Goal: Answer question/provide support: Share knowledge or assist other users

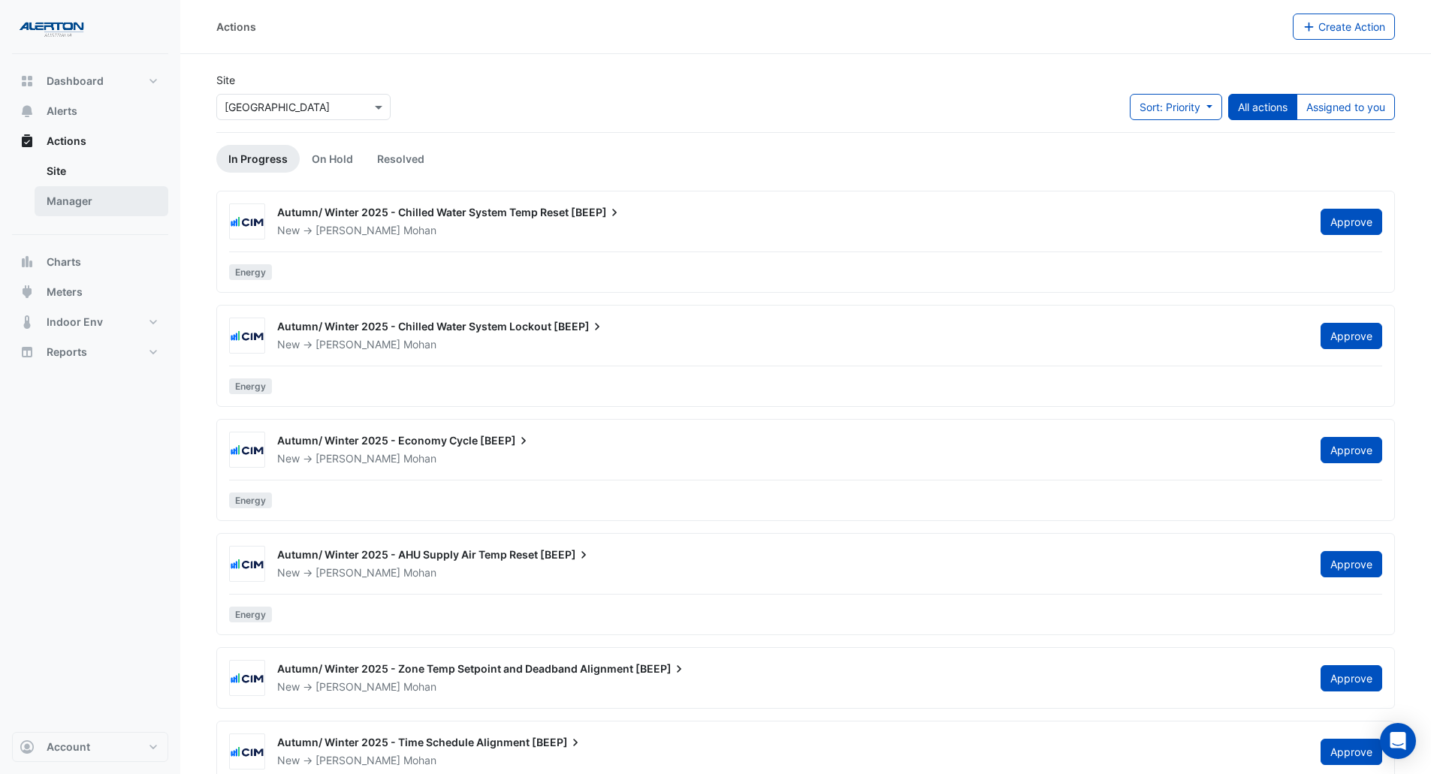
click at [89, 213] on link "Manager" at bounding box center [102, 201] width 134 height 30
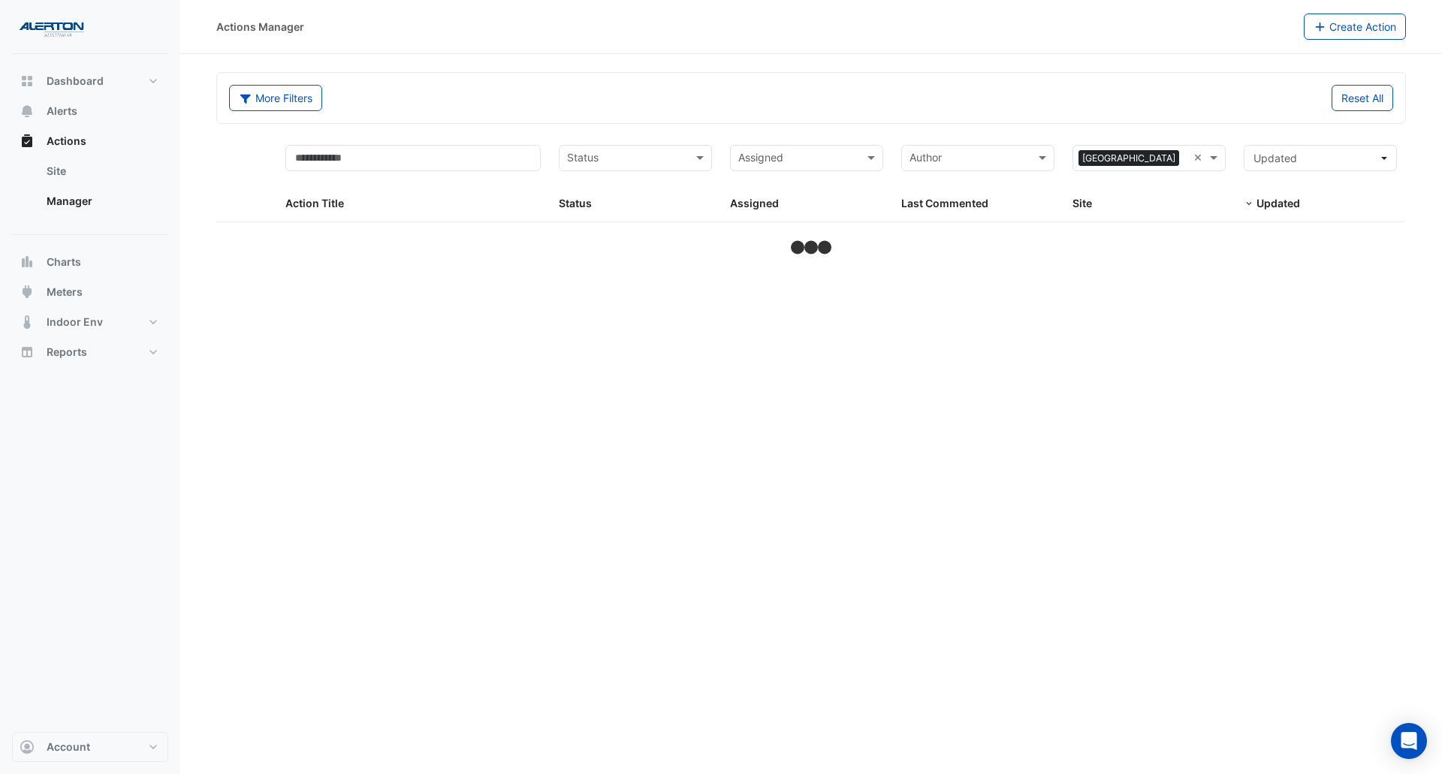
select select "***"
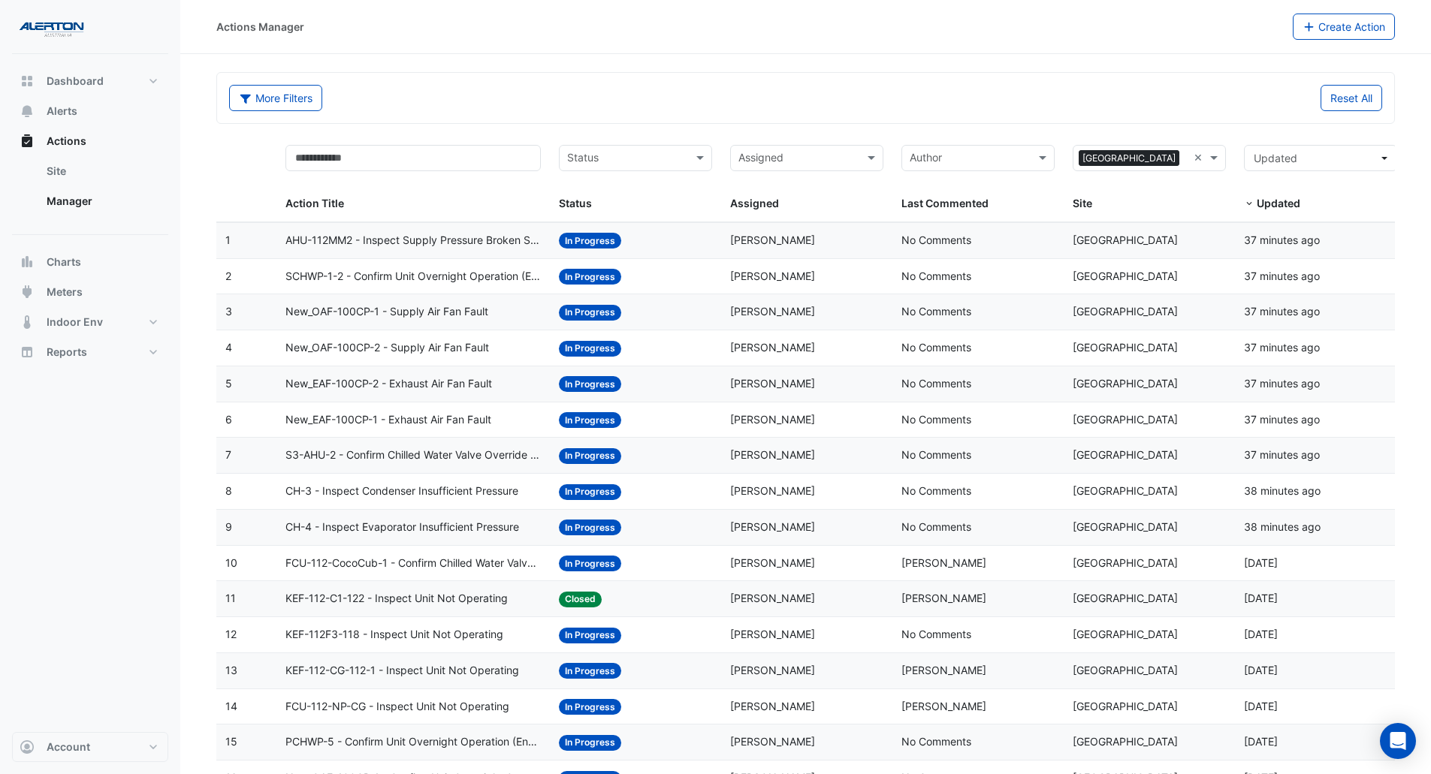
click at [770, 153] on input "text" at bounding box center [797, 159] width 119 height 17
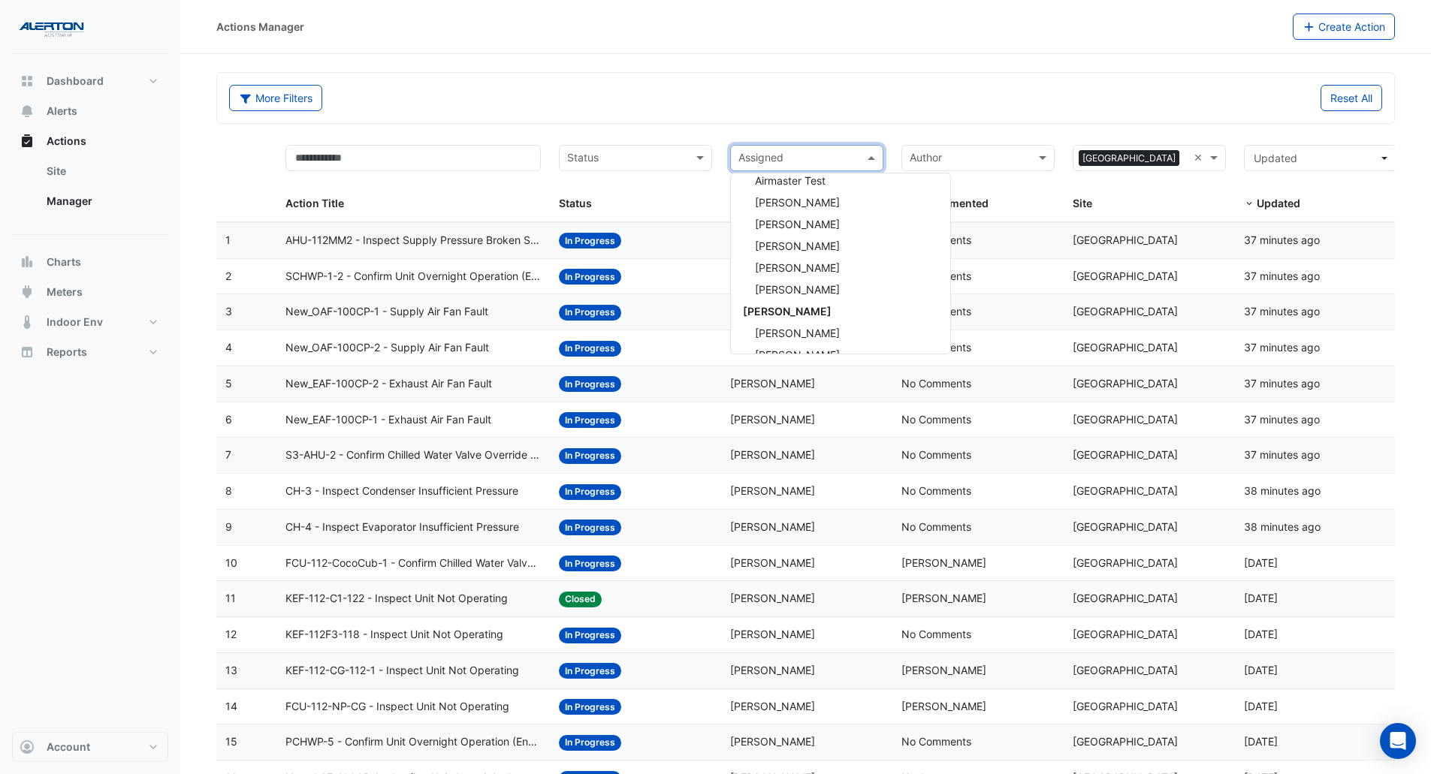
scroll to position [125, 0]
click at [792, 303] on span "[PERSON_NAME]" at bounding box center [797, 304] width 85 height 13
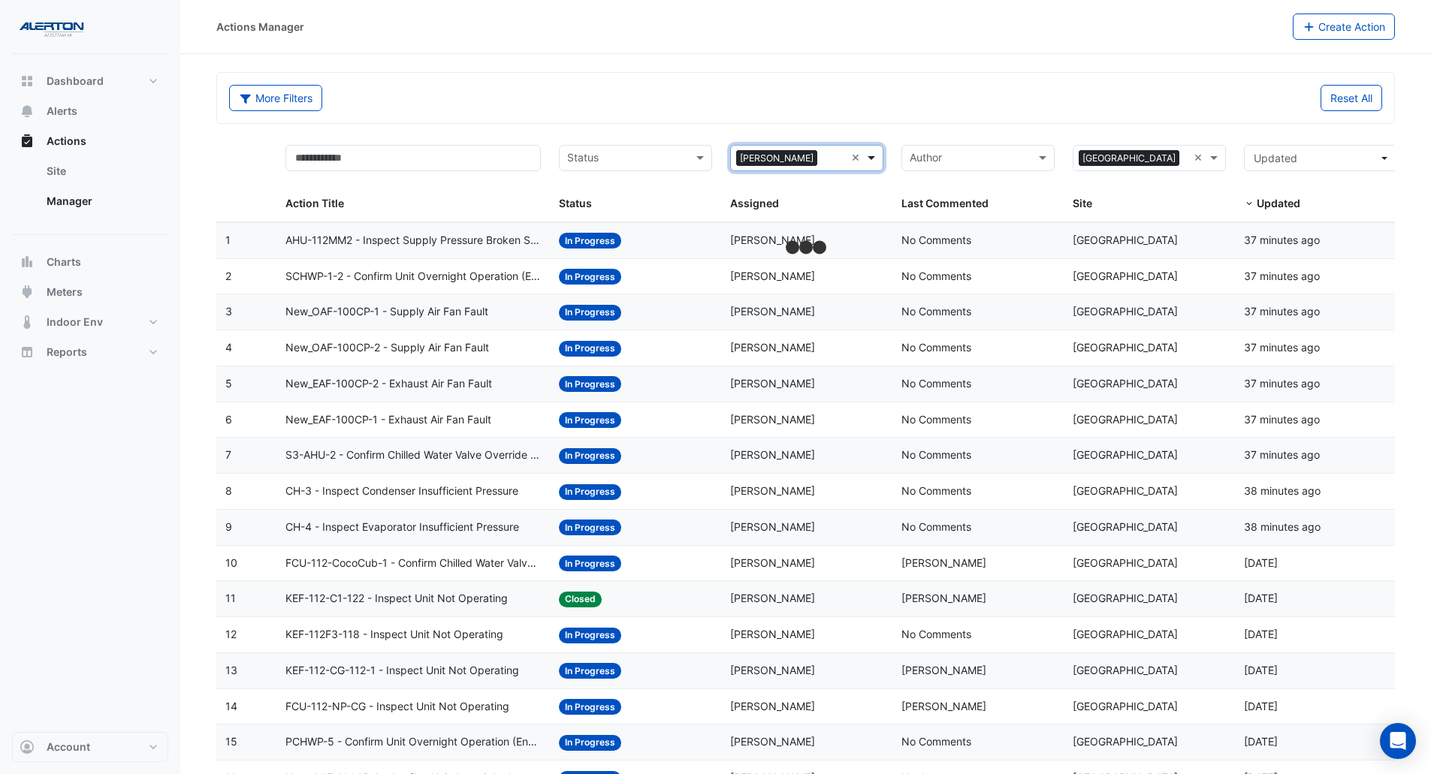
click at [878, 150] on span at bounding box center [873, 157] width 19 height 17
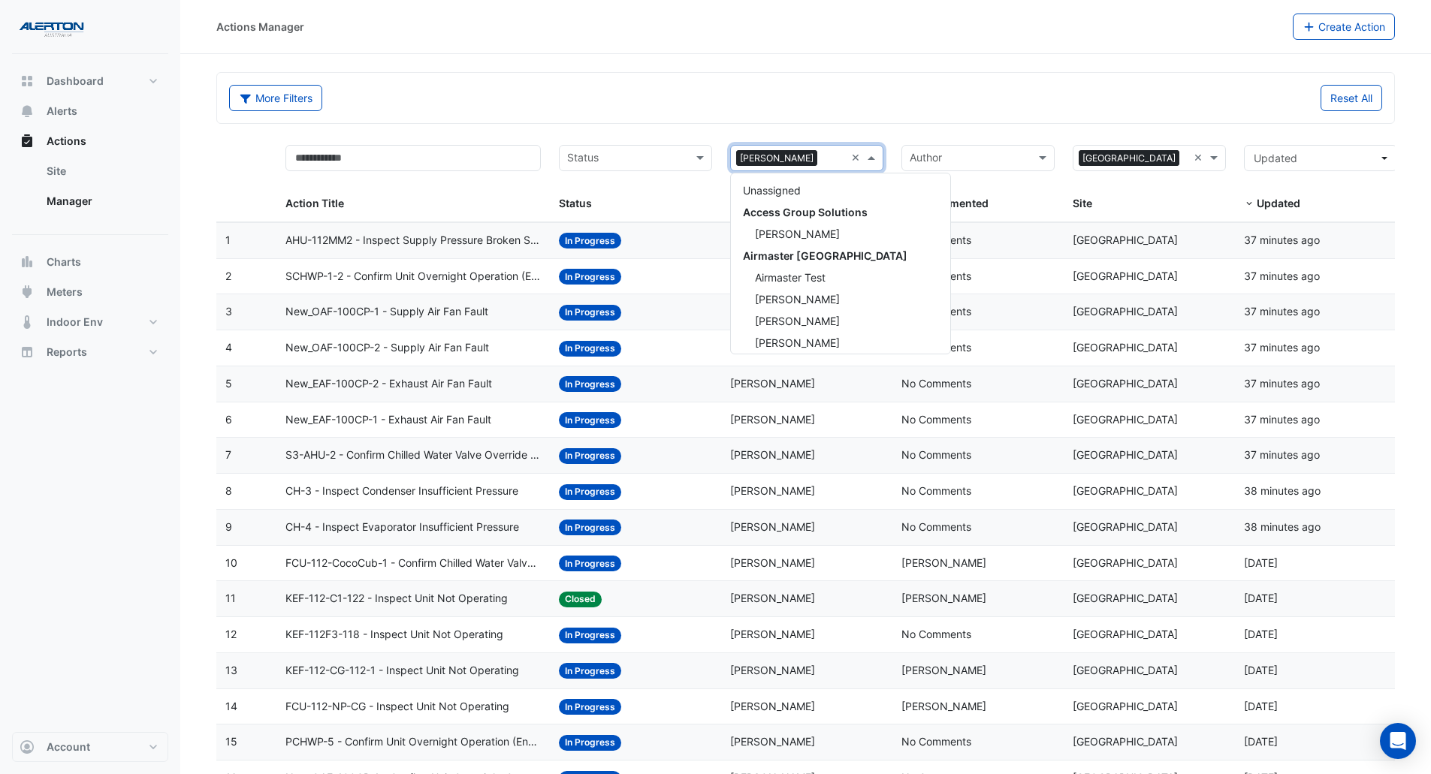
scroll to position [246, 0]
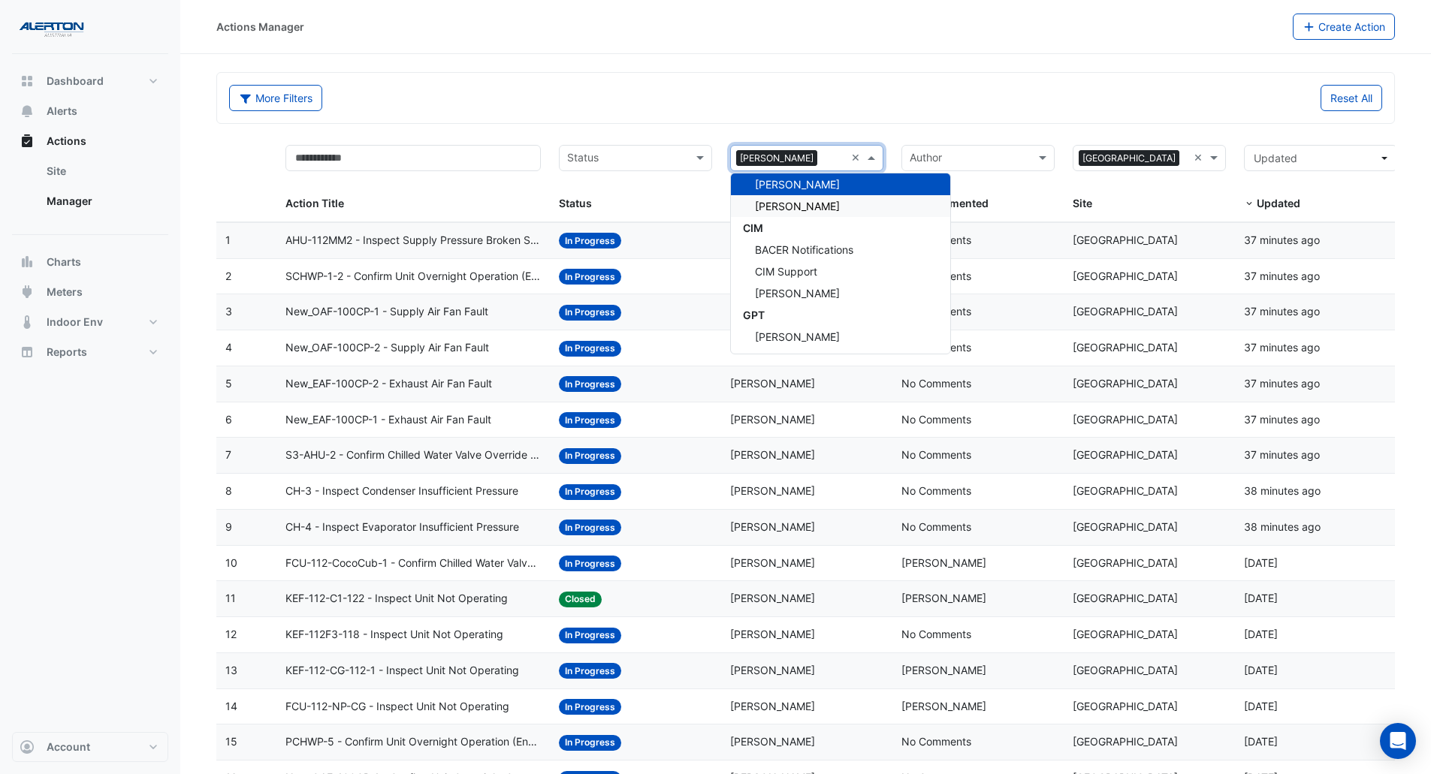
click at [829, 208] on span "[PERSON_NAME]" at bounding box center [797, 206] width 85 height 13
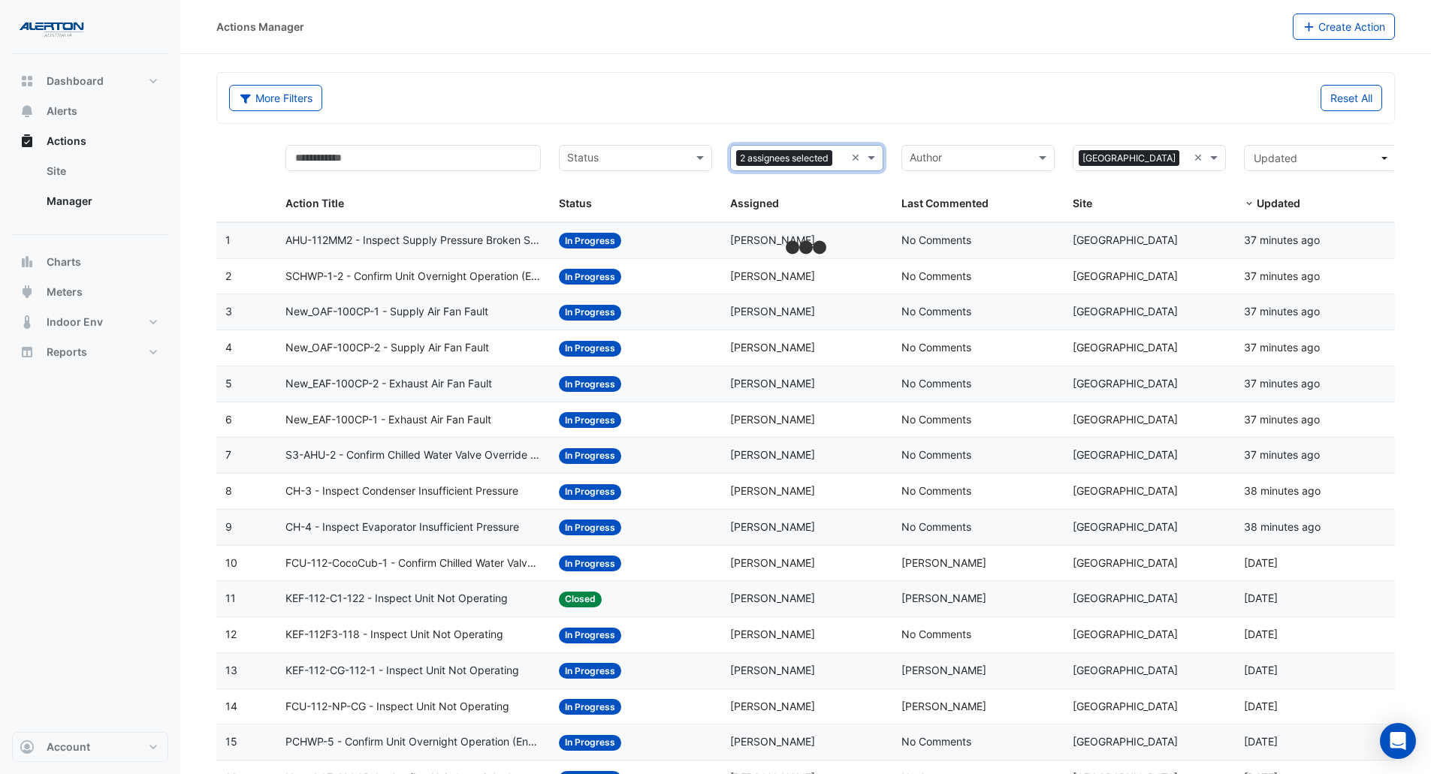
click at [671, 162] on input "text" at bounding box center [626, 159] width 119 height 17
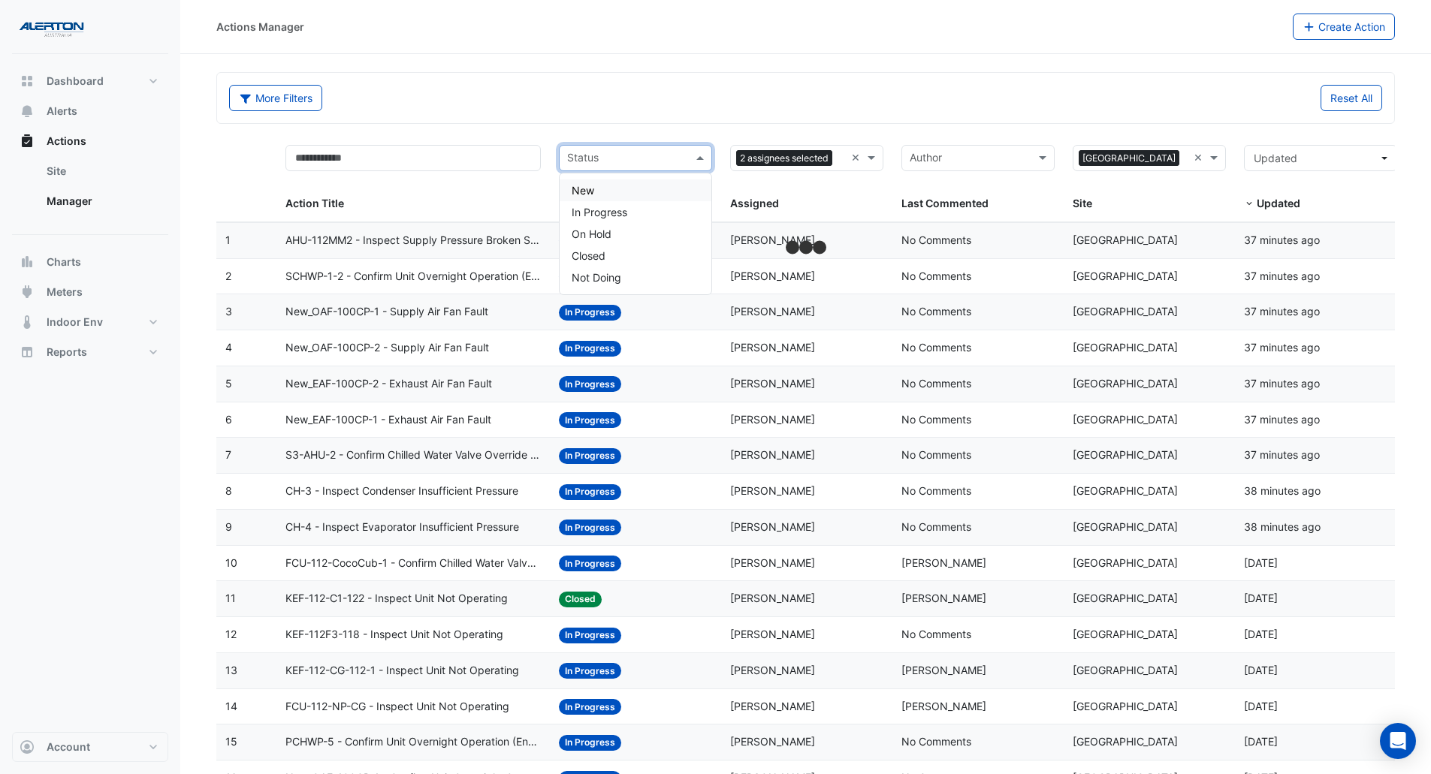
click at [595, 74] on div "More Filters Reset All" at bounding box center [805, 98] width 1177 height 50
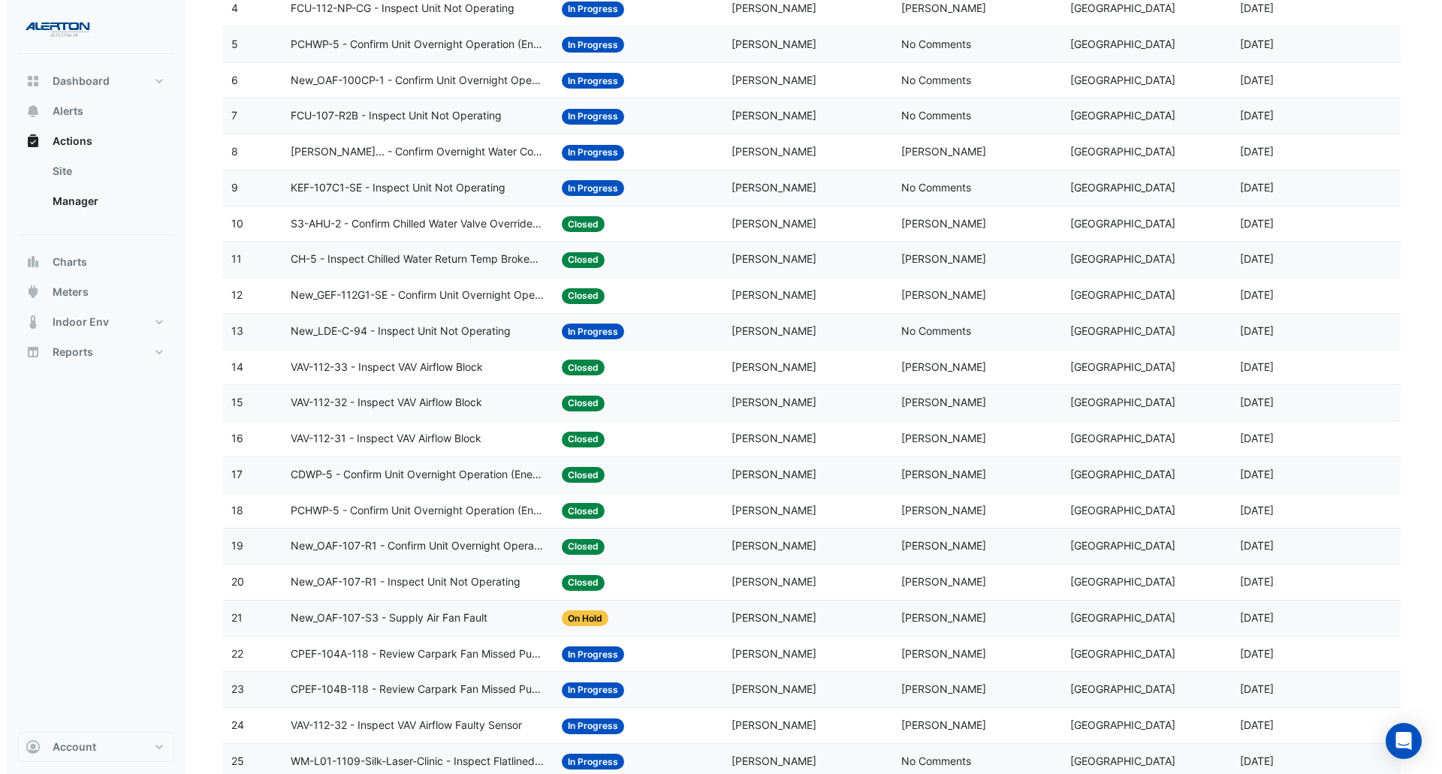
scroll to position [375, 0]
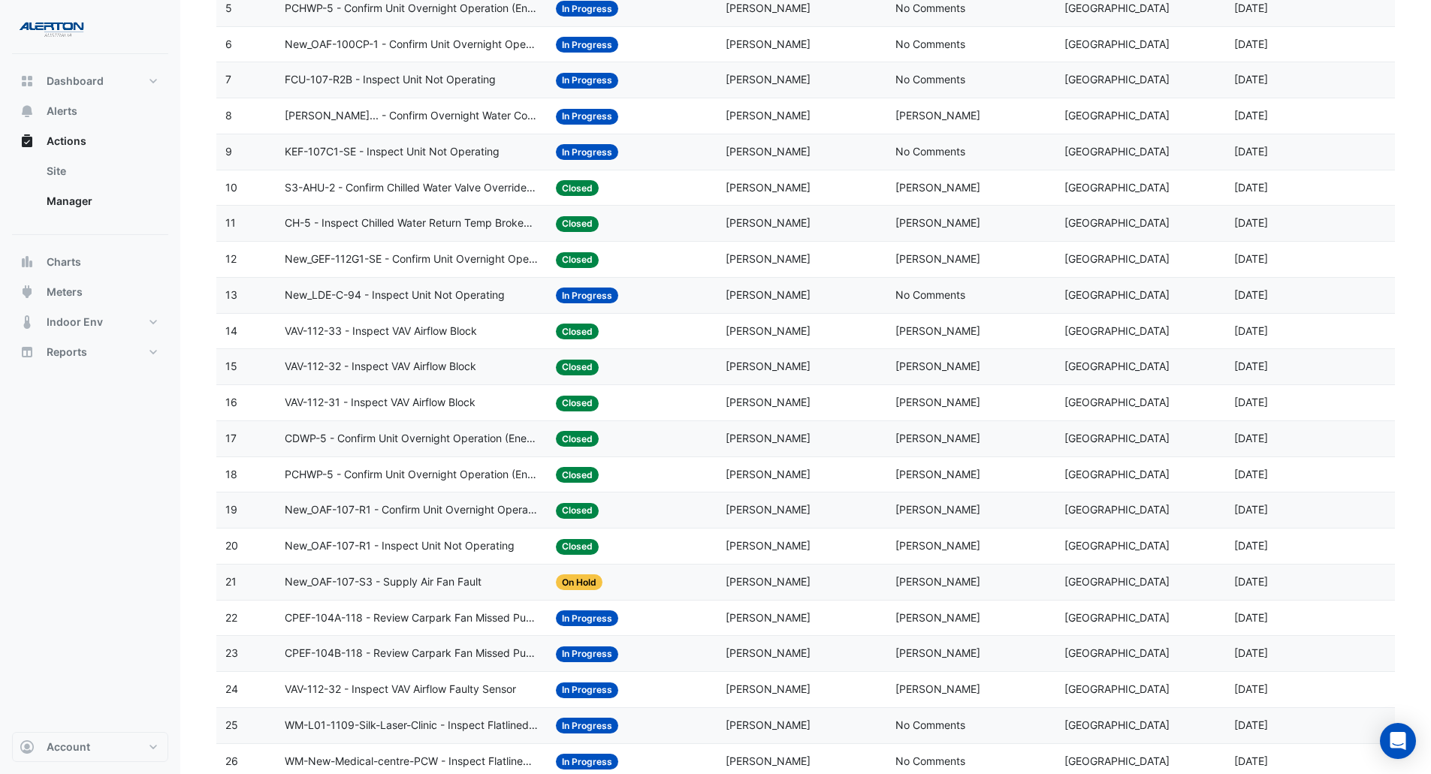
click at [483, 587] on div "New_OAF-107-S3 - Supply Air Fan Fault" at bounding box center [411, 582] width 253 height 17
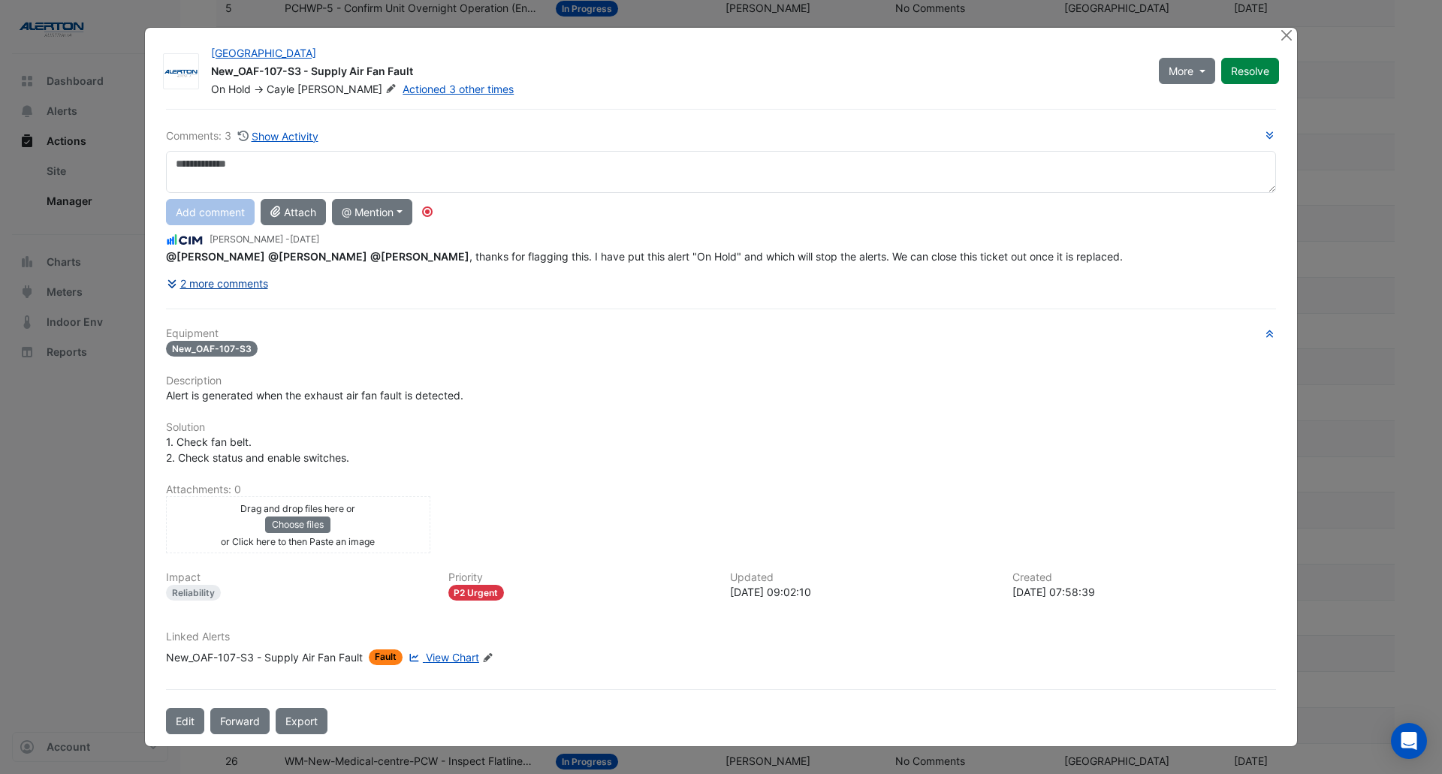
click at [243, 284] on button "2 more comments" at bounding box center [217, 283] width 103 height 26
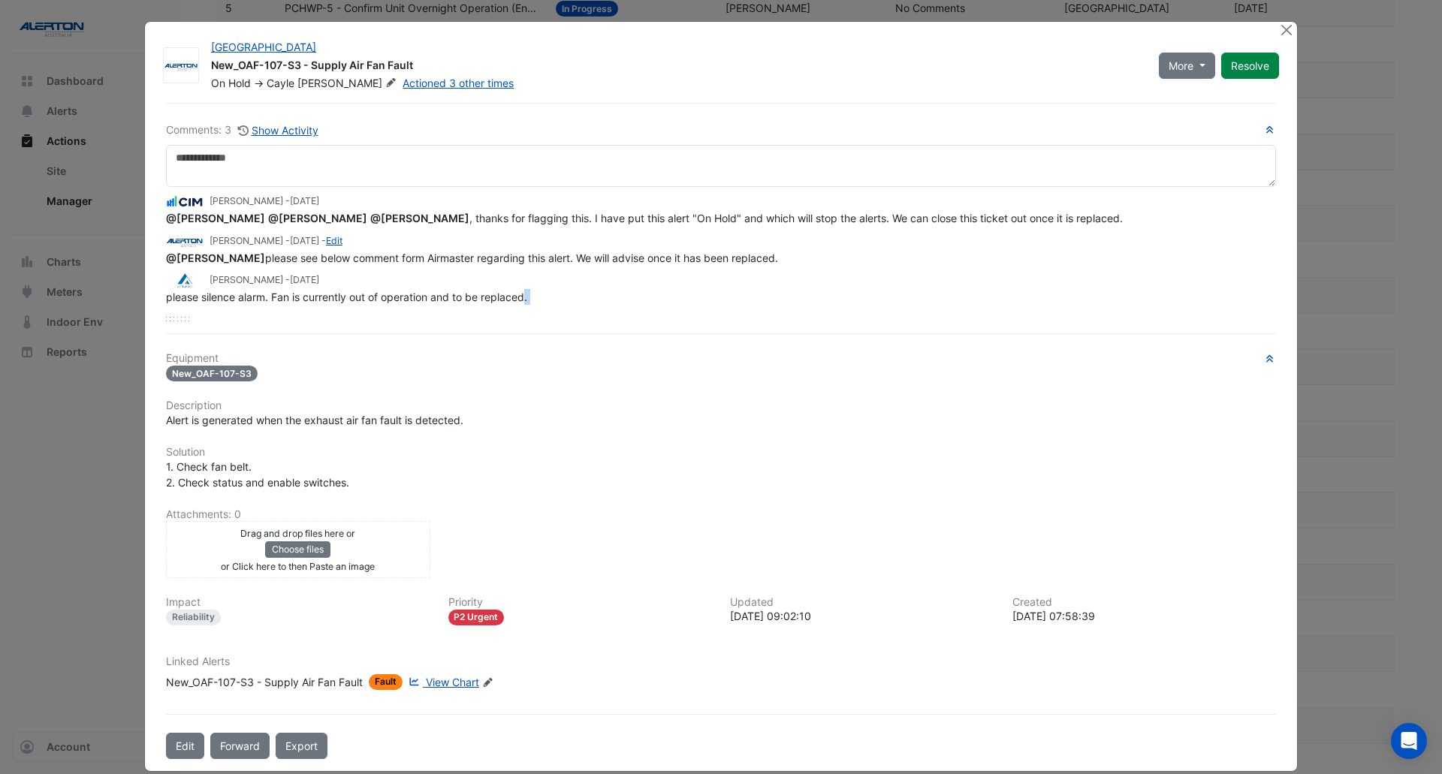
drag, startPoint x: 523, startPoint y: 294, endPoint x: 219, endPoint y: 309, distance: 304.5
click at [219, 309] on div "[PERSON_NAME] - [DATE] @[PERSON_NAME] @[PERSON_NAME] @[PERSON_NAME] , thanks fo…" at bounding box center [721, 254] width 1110 height 134
drag, startPoint x: 281, startPoint y: 296, endPoint x: 467, endPoint y: 314, distance: 187.1
click at [467, 314] on div "[PERSON_NAME] - [DATE] @[PERSON_NAME] @[PERSON_NAME] @[PERSON_NAME] , thanks fo…" at bounding box center [721, 254] width 1110 height 134
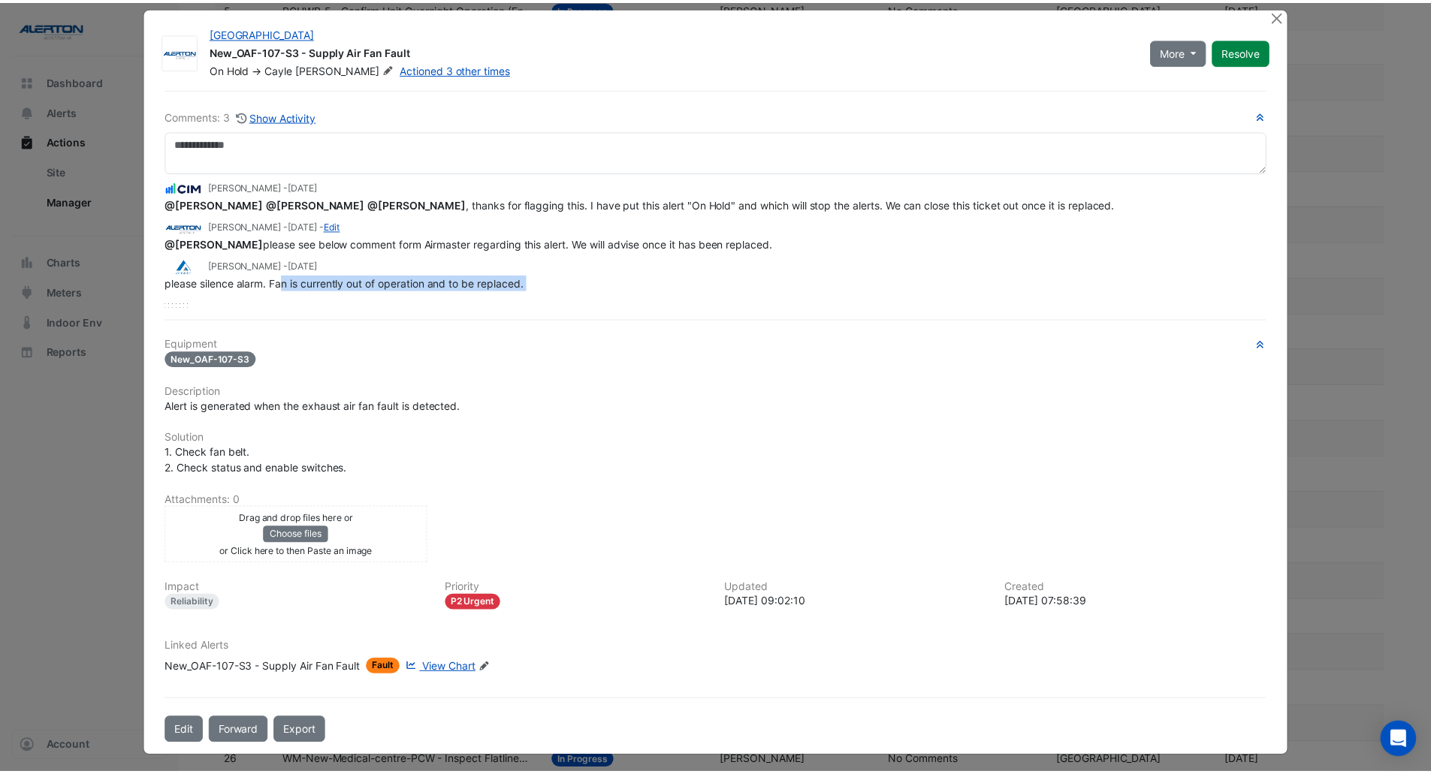
scroll to position [19, 0]
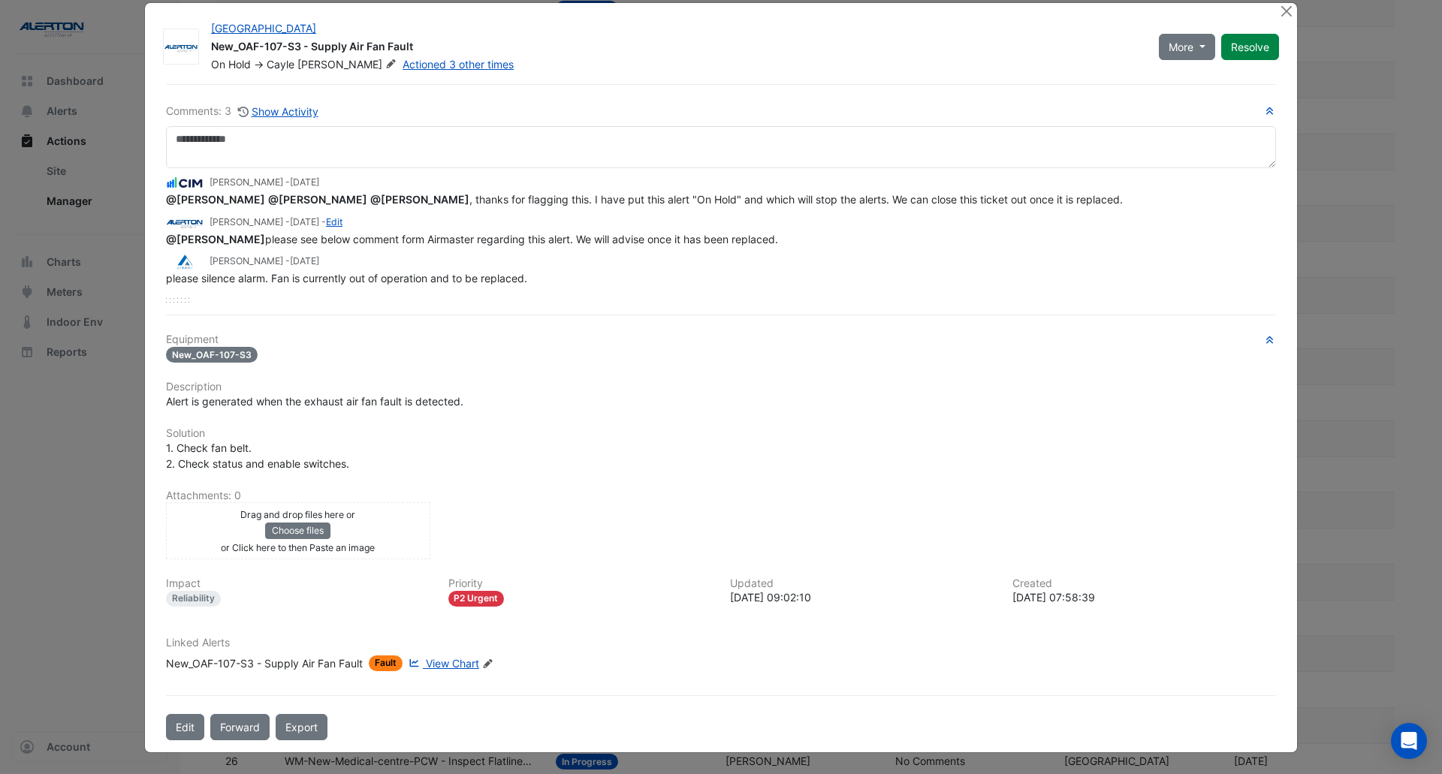
click at [1270, 7] on div "[GEOGRAPHIC_DATA] New_OAF-107-S3 - Supply Air Fan Fault On Hold -> [PERSON_NAME…" at bounding box center [721, 377] width 1152 height 749
click at [1285, 10] on button "Close" at bounding box center [1286, 11] width 16 height 16
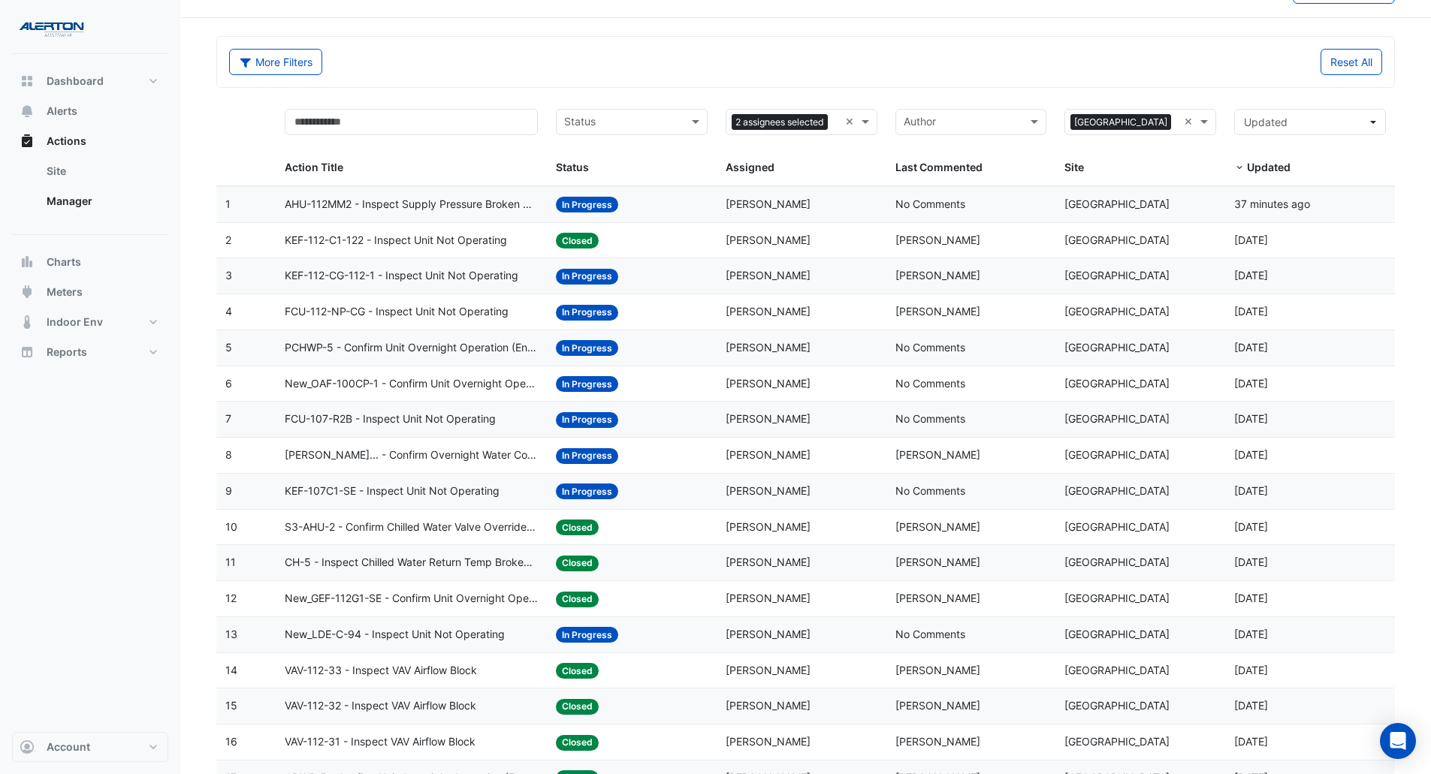
scroll to position [0, 0]
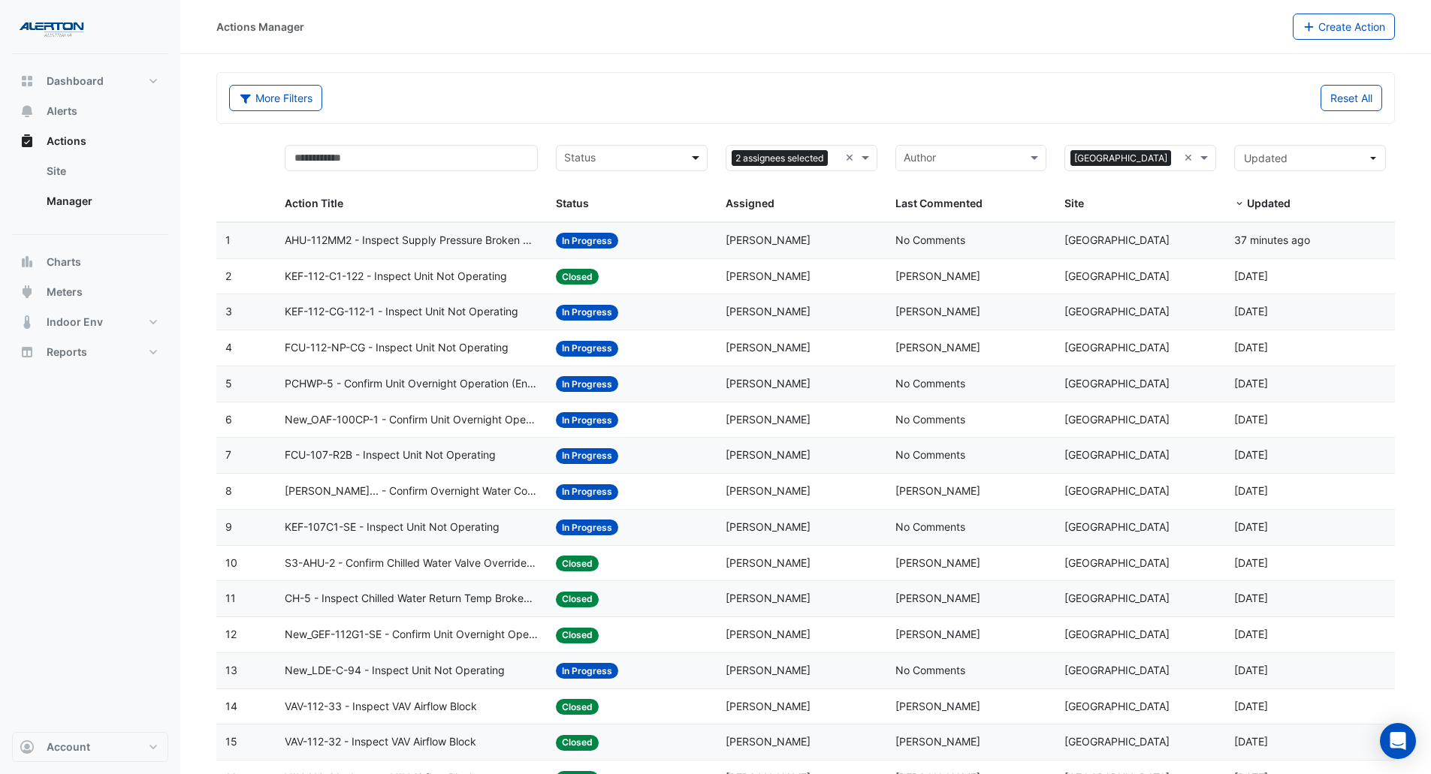
click at [706, 157] on span at bounding box center [697, 157] width 19 height 17
click at [608, 217] on span "In Progress" at bounding box center [596, 212] width 56 height 13
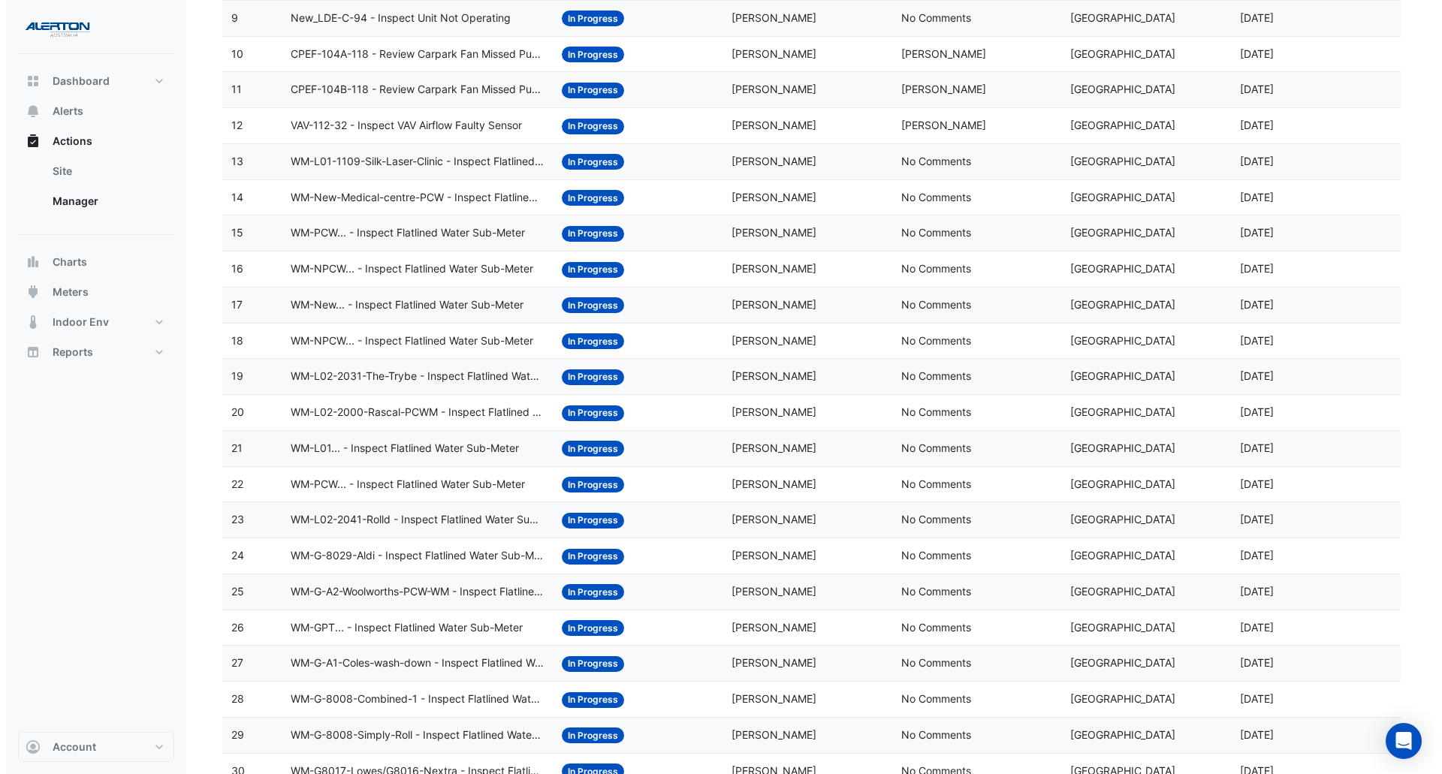
scroll to position [459, 0]
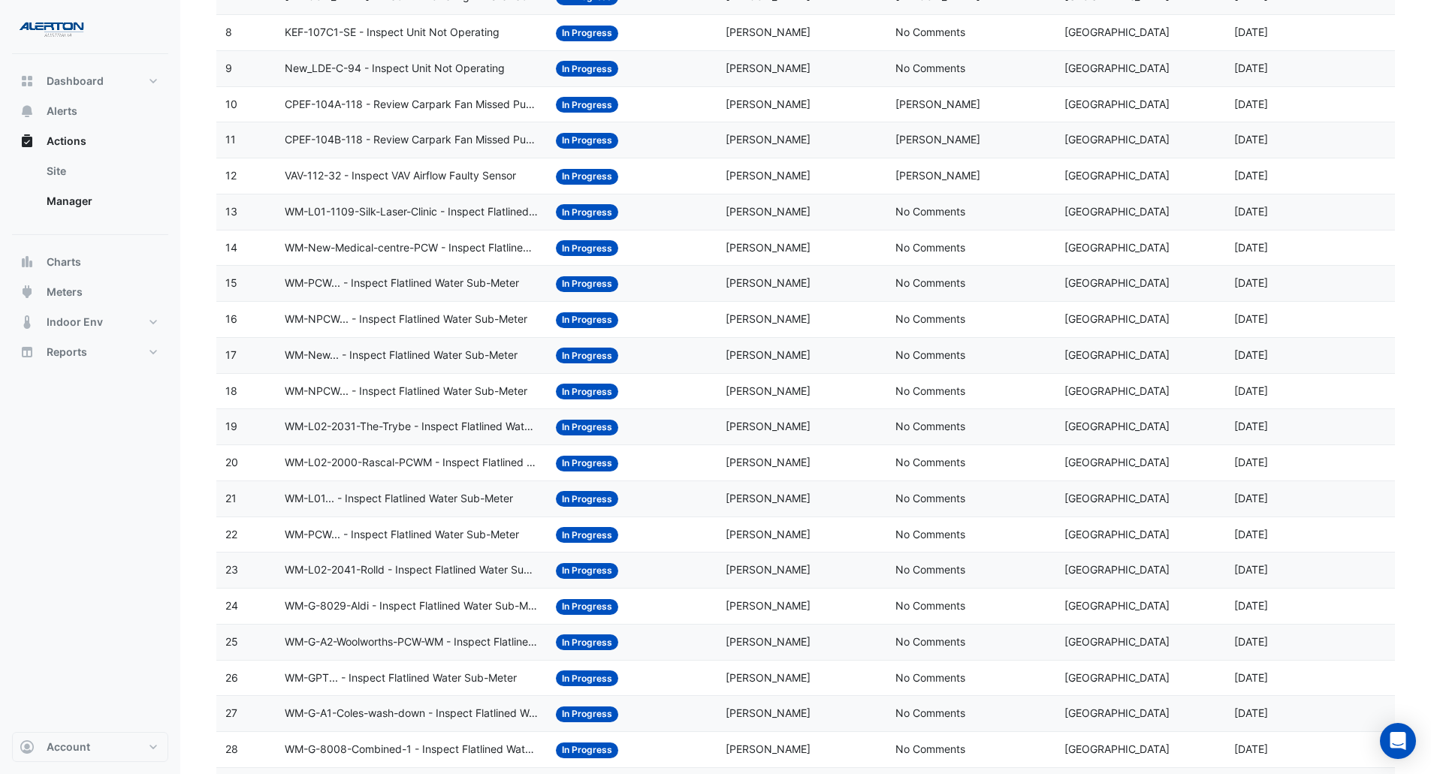
click at [451, 210] on span "WM-L01-1109-Silk-Laser-Clinic - Inspect Flatlined Water Sub-Meter" at bounding box center [411, 212] width 253 height 17
